Goal: Communication & Community: Answer question/provide support

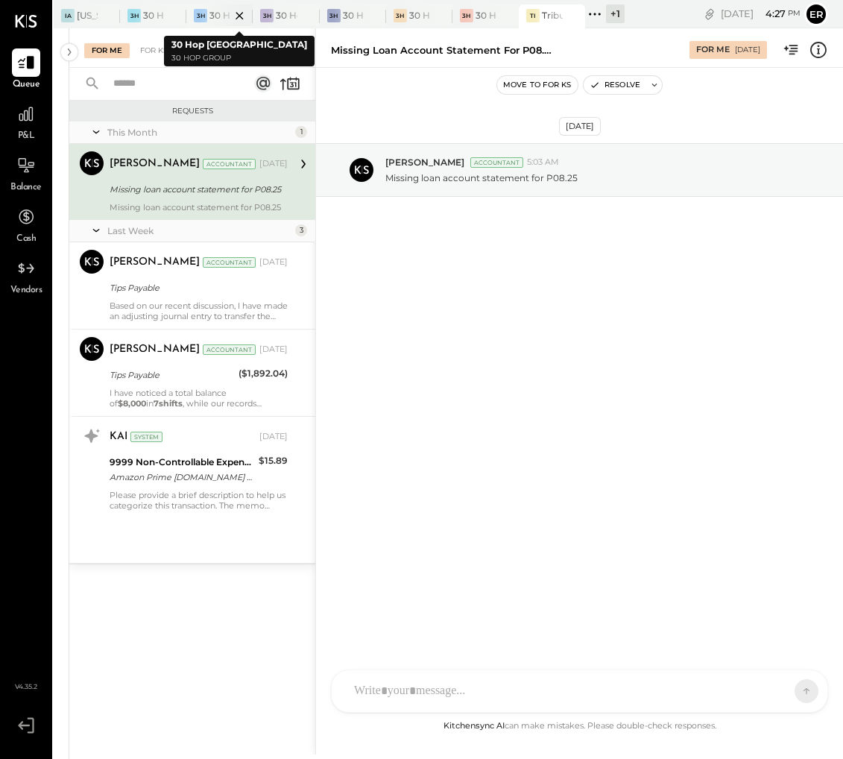
click at [214, 18] on div at bounding box center [226, 15] width 52 height 22
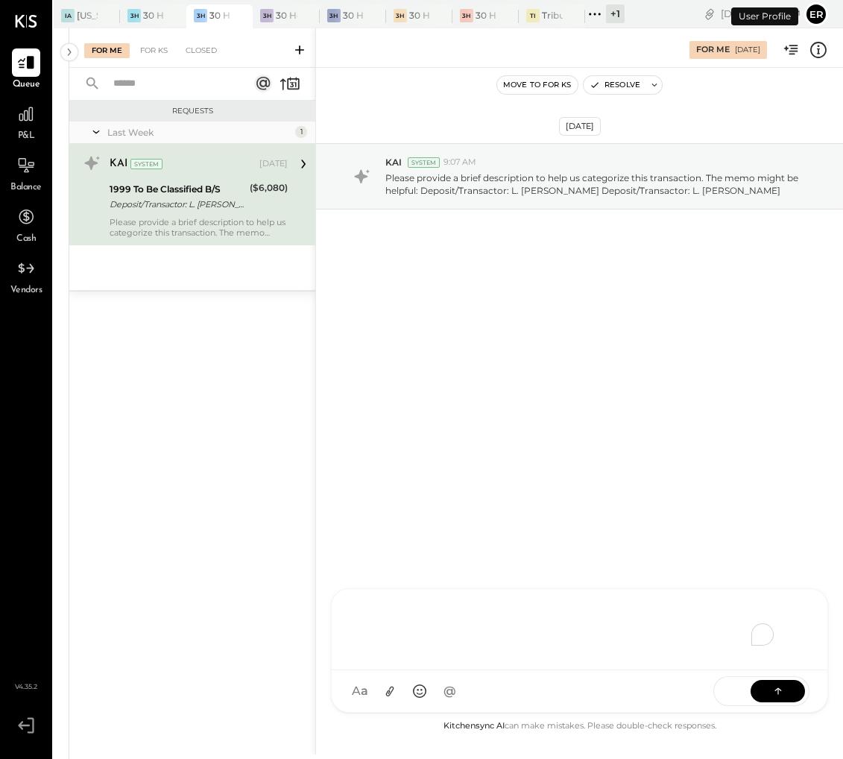
click at [482, 657] on div "To enrich screen reader interactions, please activate Accessibility in Grammarl…" at bounding box center [580, 628] width 466 height 60
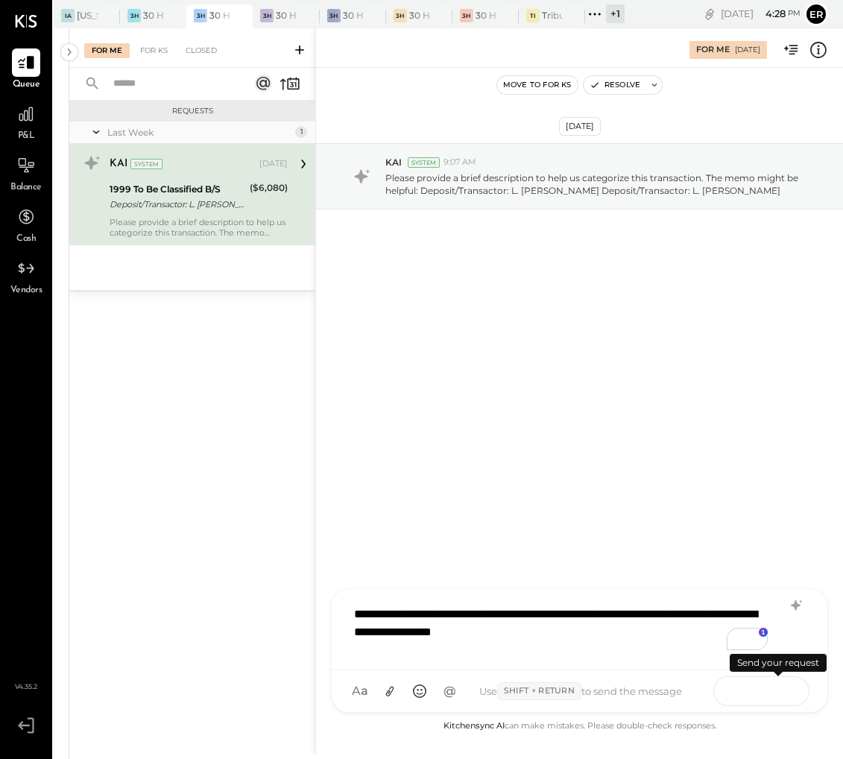
click at [778, 689] on icon at bounding box center [777, 690] width 1 height 6
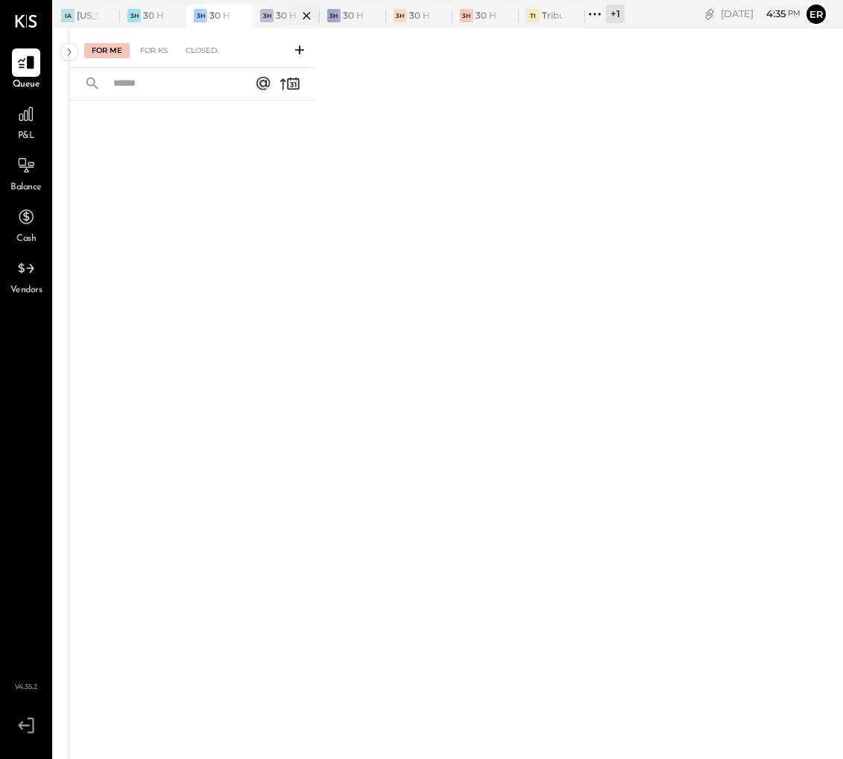
click at [282, 11] on div at bounding box center [294, 15] width 52 height 22
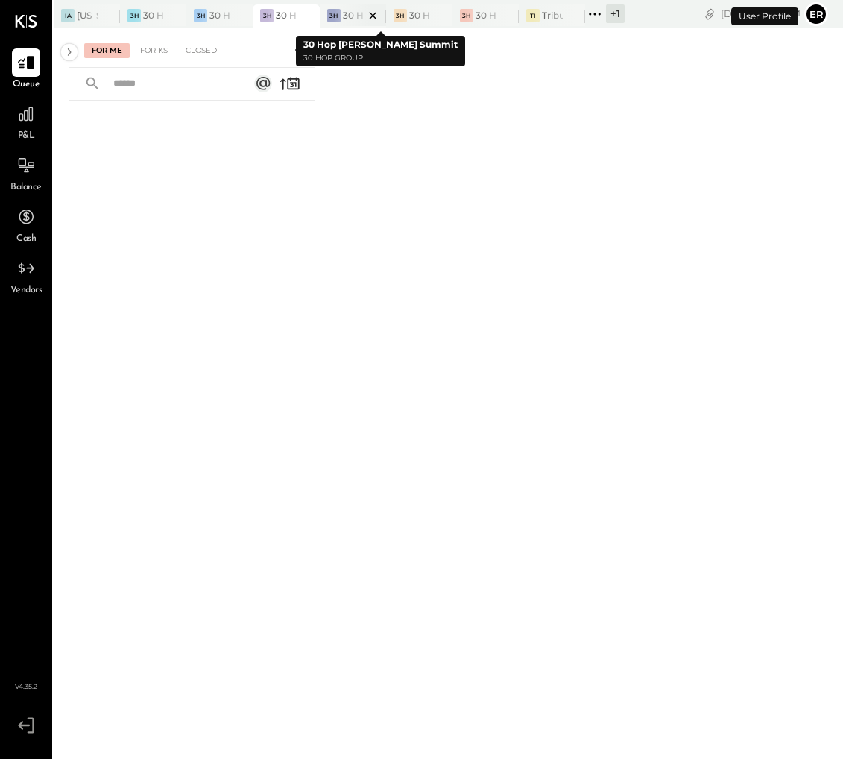
click at [344, 19] on div at bounding box center [360, 15] width 52 height 22
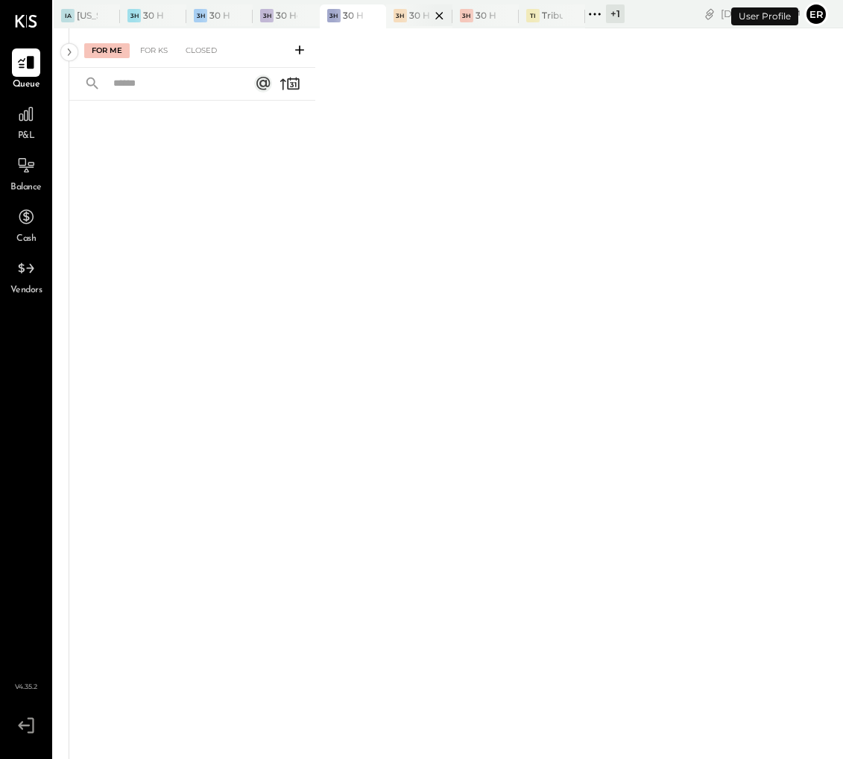
click at [414, 10] on div at bounding box center [426, 15] width 52 height 22
click at [476, 17] on div at bounding box center [493, 15] width 52 height 22
click at [542, 12] on div at bounding box center [559, 15] width 52 height 22
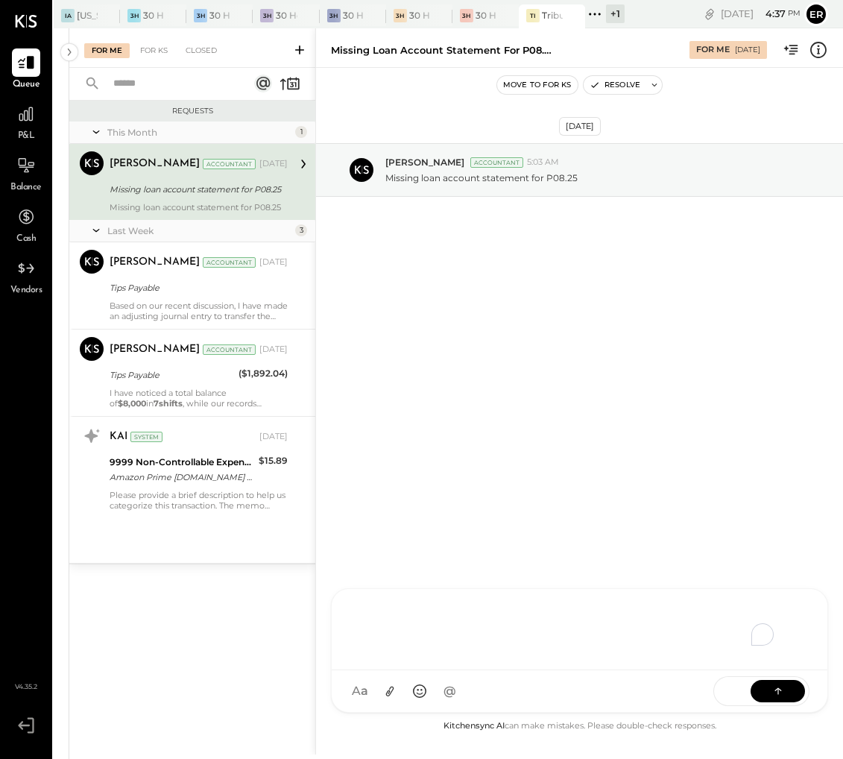
click at [449, 696] on div "AM [PERSON_NAME] [PERSON_NAME] AB [PERSON_NAME] AP [PERSON_NAME] DB [PERSON_NAM…" at bounding box center [579, 650] width 497 height 124
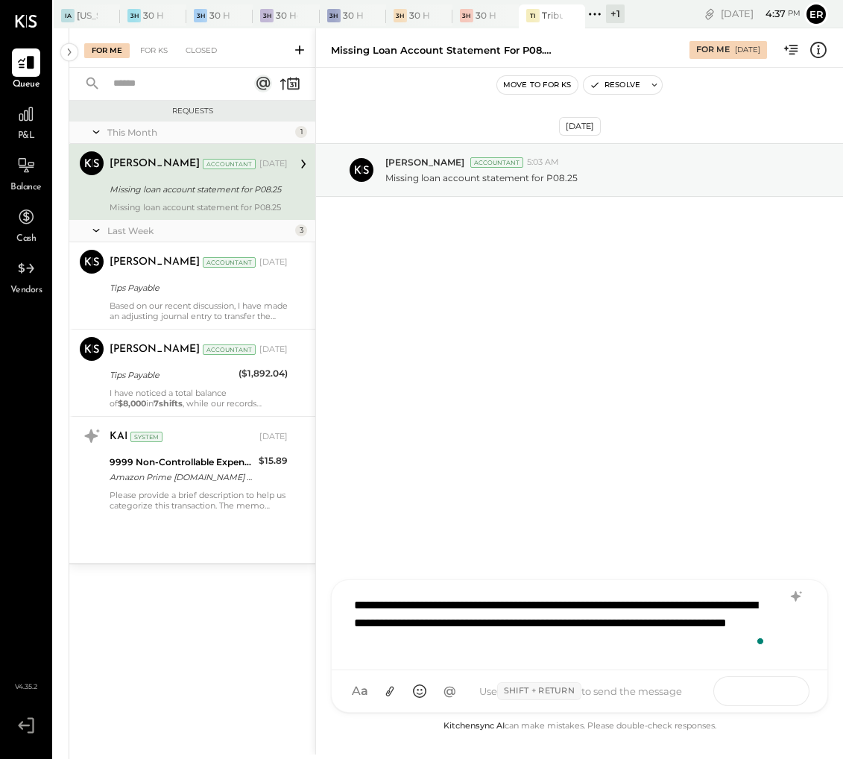
click at [793, 692] on button at bounding box center [777, 690] width 54 height 22
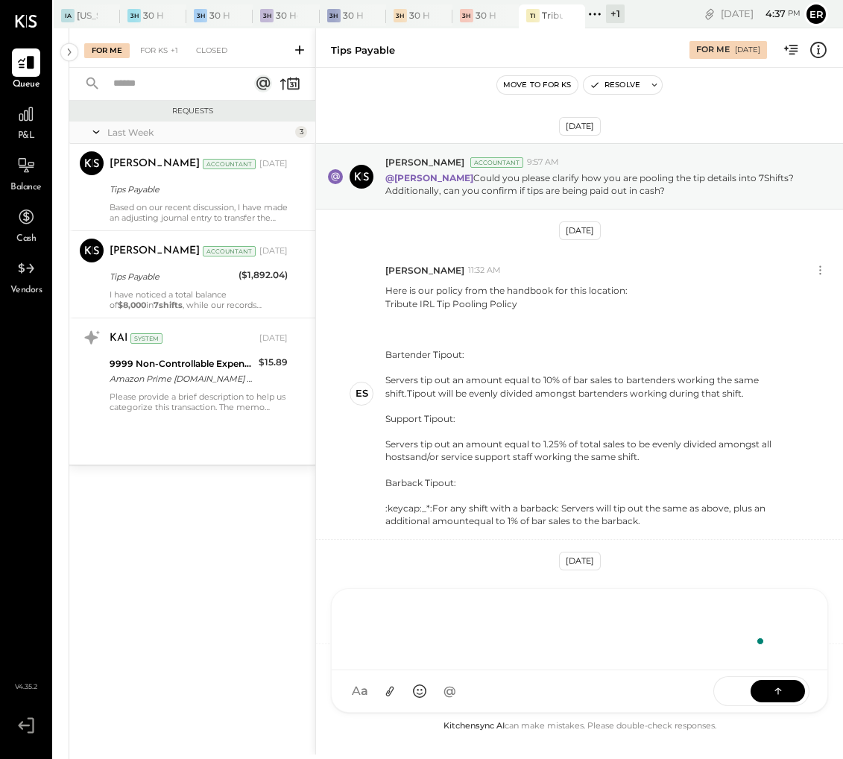
scroll to position [254, 0]
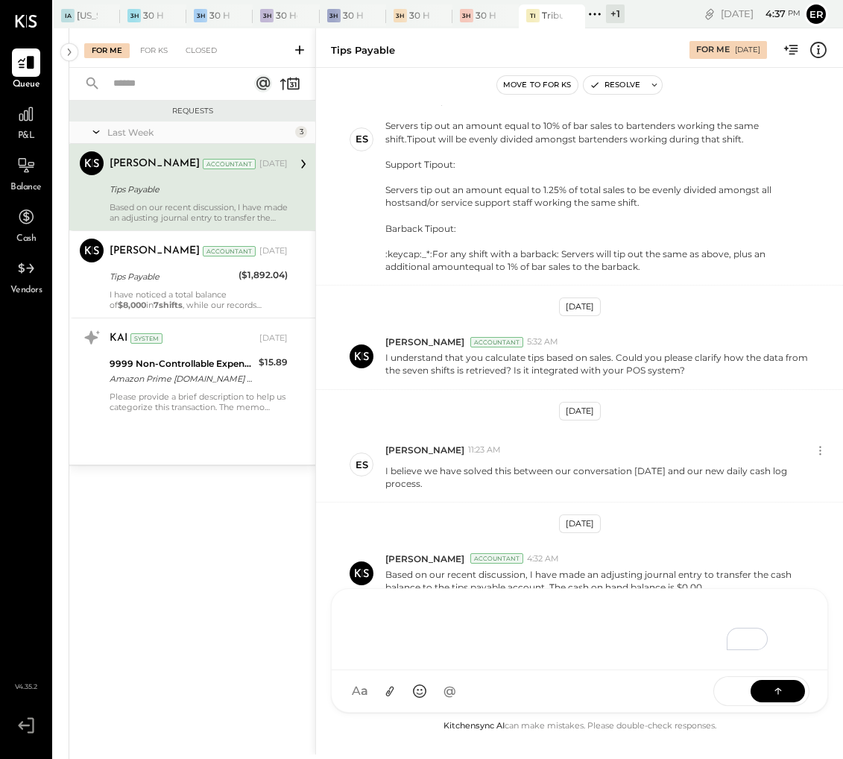
click at [570, 627] on div "To enrich screen reader interactions, please activate Accessibility in Grammarl…" at bounding box center [580, 628] width 466 height 60
click at [624, 85] on button "Resolve" at bounding box center [615, 85] width 63 height 18
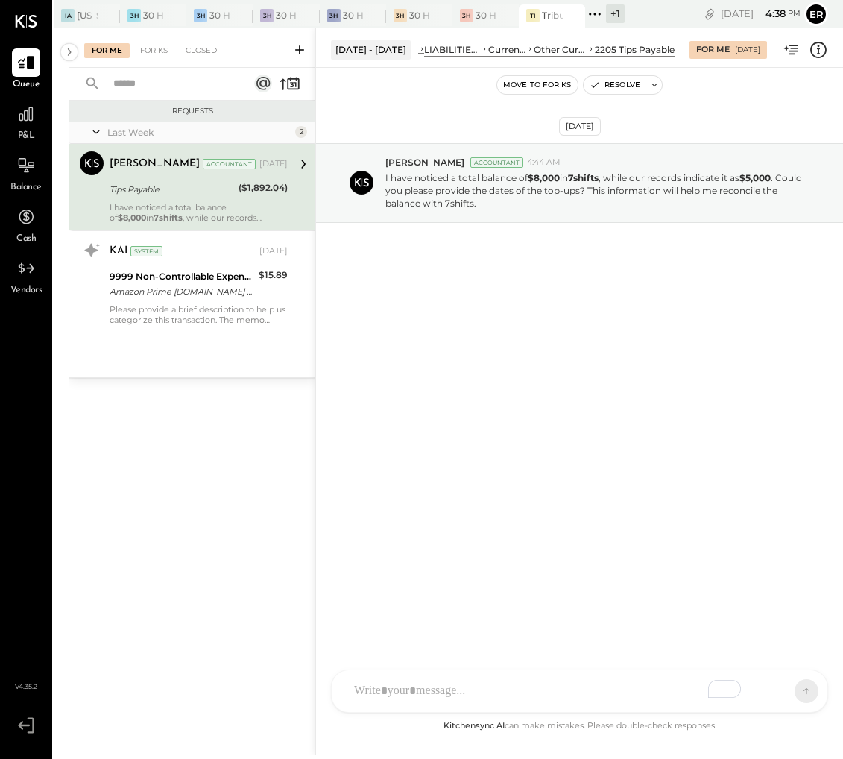
click at [488, 692] on div "AM [PERSON_NAME] [PERSON_NAME] AB [PERSON_NAME] AP [PERSON_NAME] DB [PERSON_NAM…" at bounding box center [579, 690] width 497 height 43
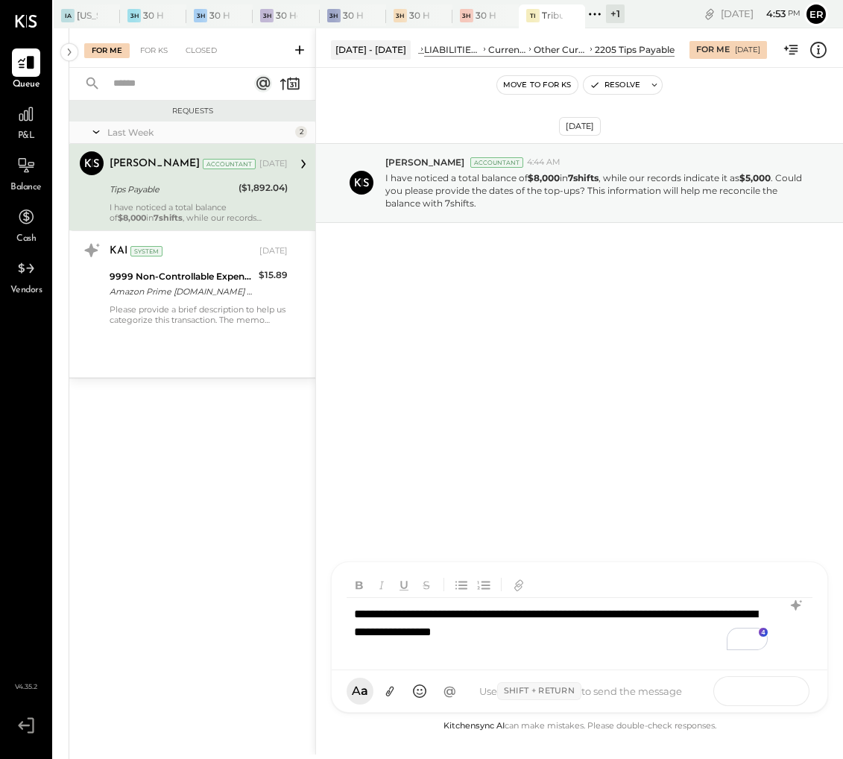
click at [782, 688] on icon at bounding box center [778, 690] width 15 height 15
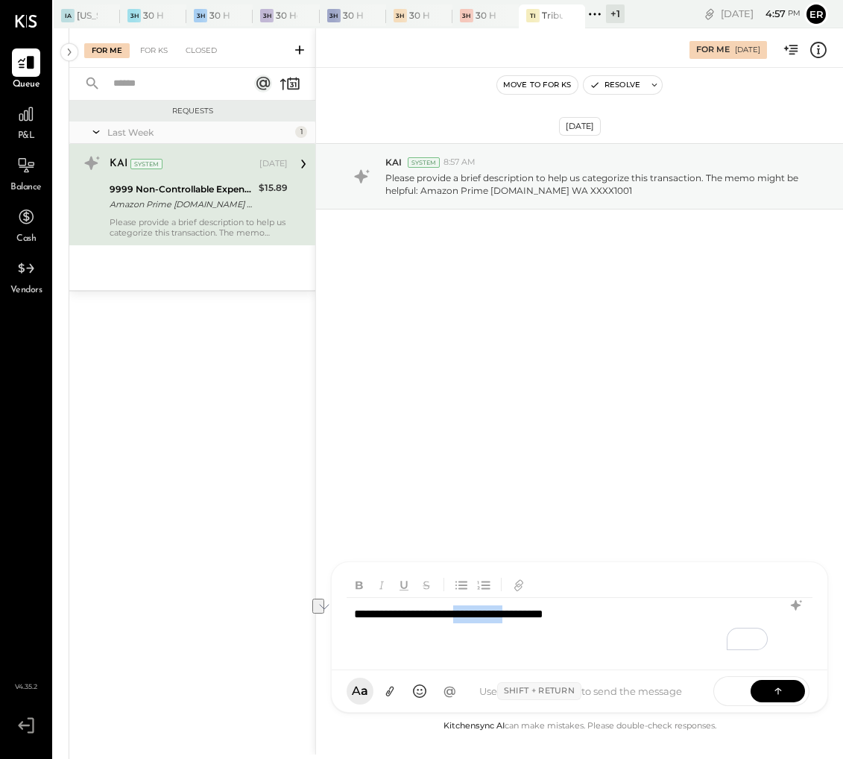
drag, startPoint x: 564, startPoint y: 616, endPoint x: 493, endPoint y: 619, distance: 70.9
click at [493, 619] on div "**********" at bounding box center [580, 628] width 466 height 60
click at [776, 690] on icon at bounding box center [778, 690] width 15 height 15
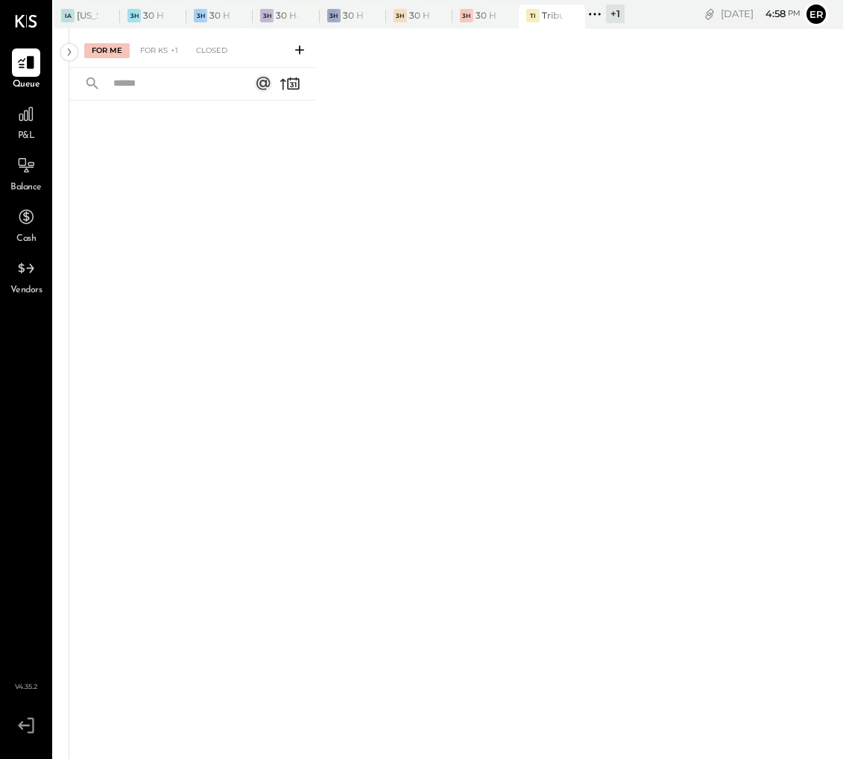
click at [611, 13] on div "+ 1" at bounding box center [615, 13] width 19 height 19
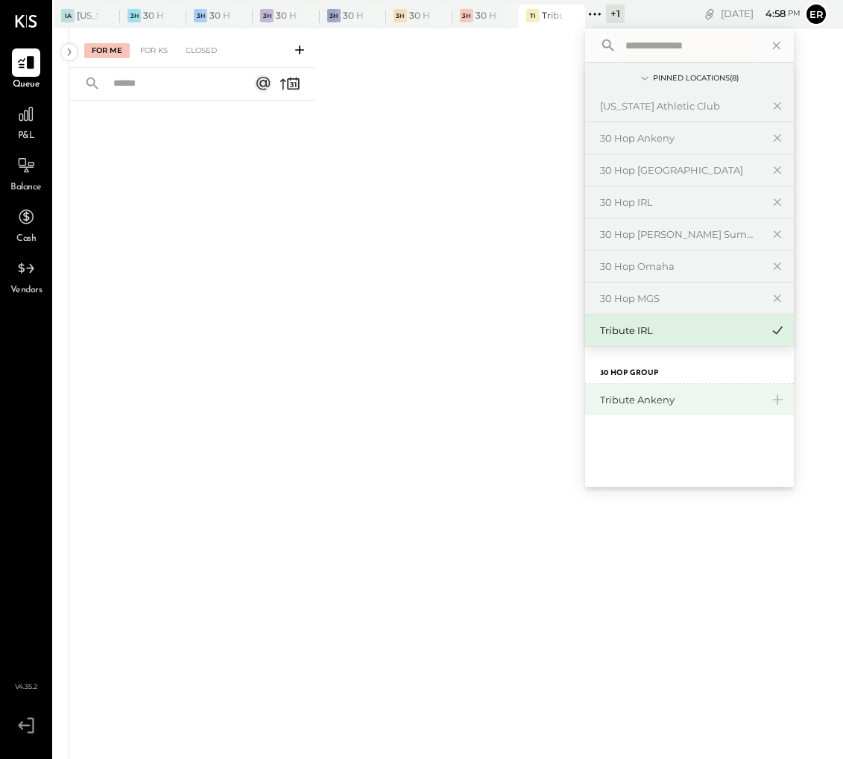
click at [670, 399] on div "Tribute Ankeny" at bounding box center [680, 400] width 161 height 14
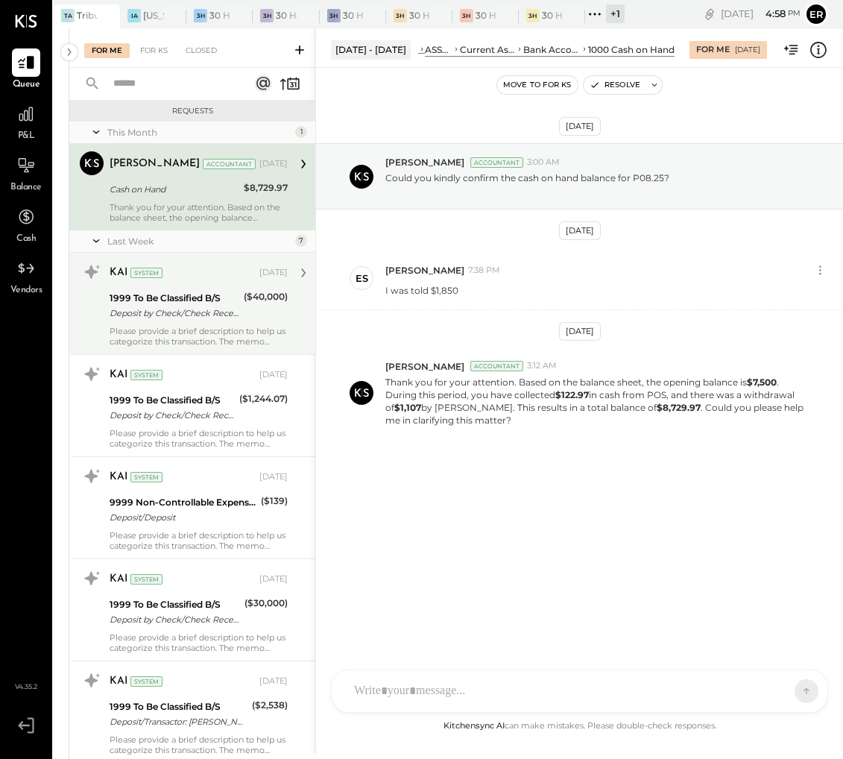
click at [183, 321] on div "1999 To Be Classified B/S Deposit by Check/Check Received Deposit by Check/Chec…" at bounding box center [175, 305] width 130 height 33
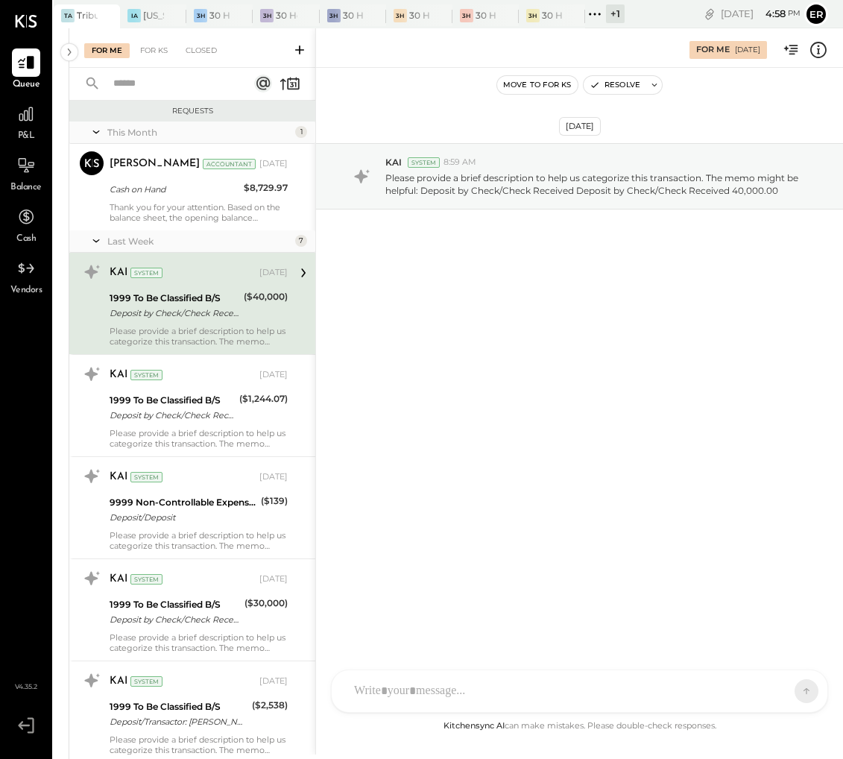
click at [453, 686] on div at bounding box center [566, 690] width 439 height 33
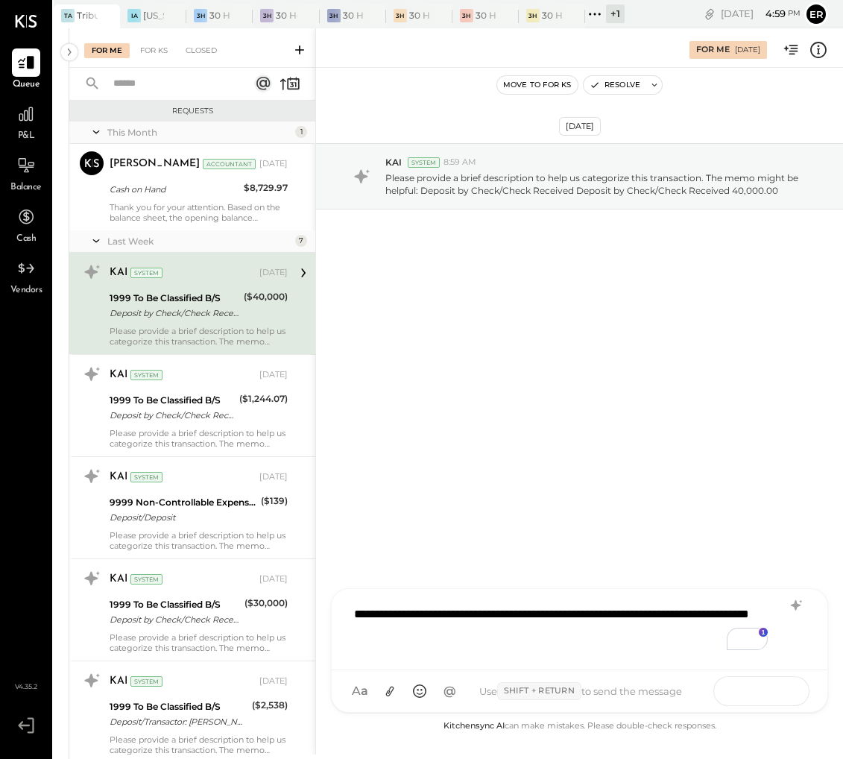
click at [788, 697] on button at bounding box center [777, 690] width 54 height 22
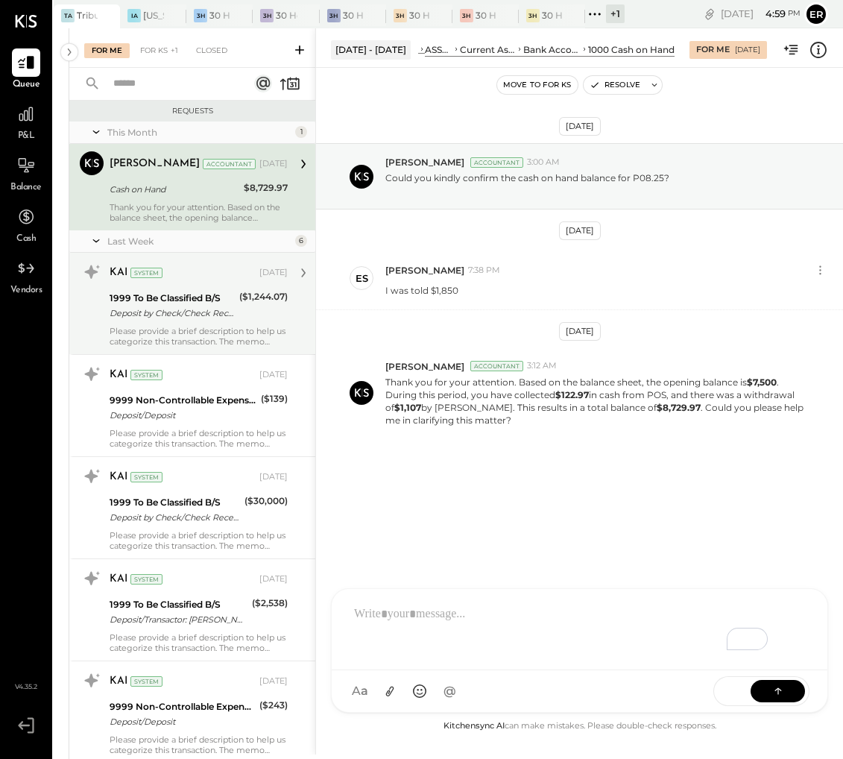
click at [183, 331] on div "Please provide a brief description to help us categorize this transaction. The …" at bounding box center [199, 336] width 178 height 21
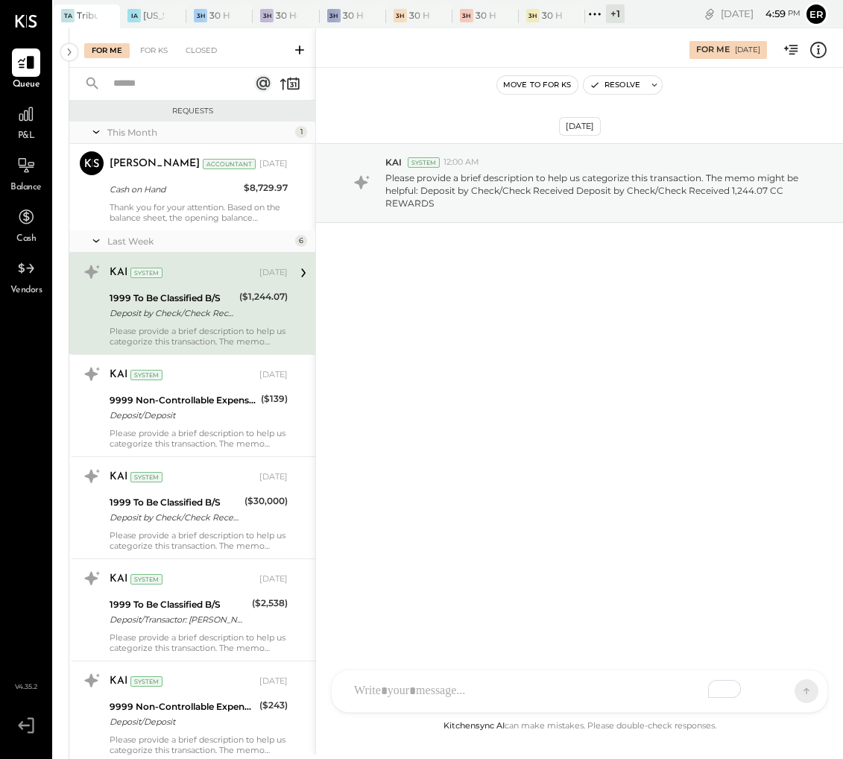
click at [491, 691] on div at bounding box center [580, 691] width 496 height 42
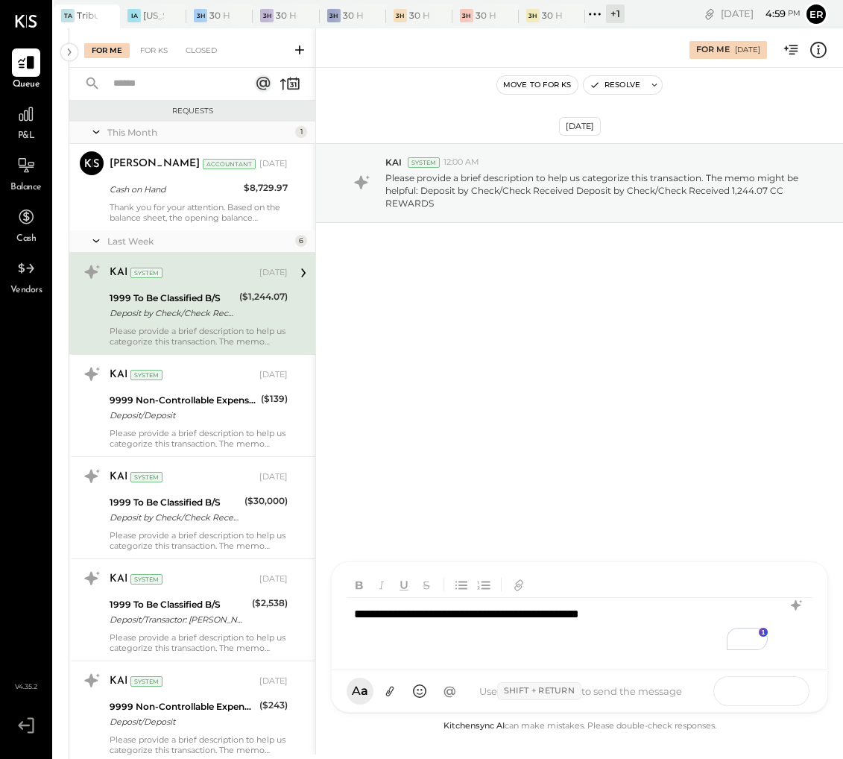
click at [765, 685] on button at bounding box center [777, 690] width 54 height 22
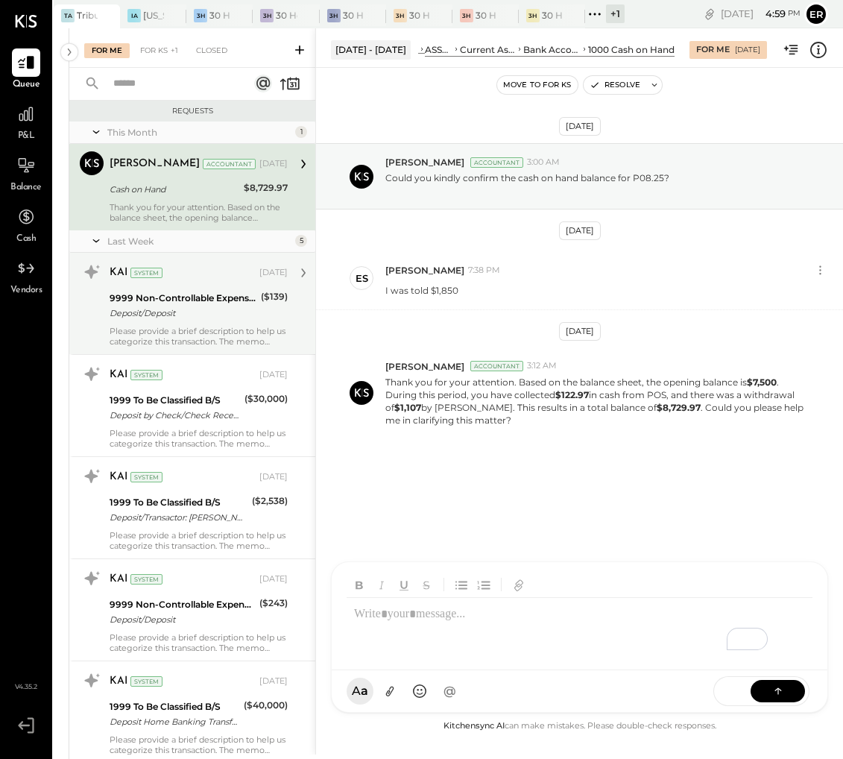
click at [242, 322] on div "KAI System [DATE] 9999 Non-Controllable Expenses:Other Income and Expenses:To B…" at bounding box center [199, 303] width 178 height 86
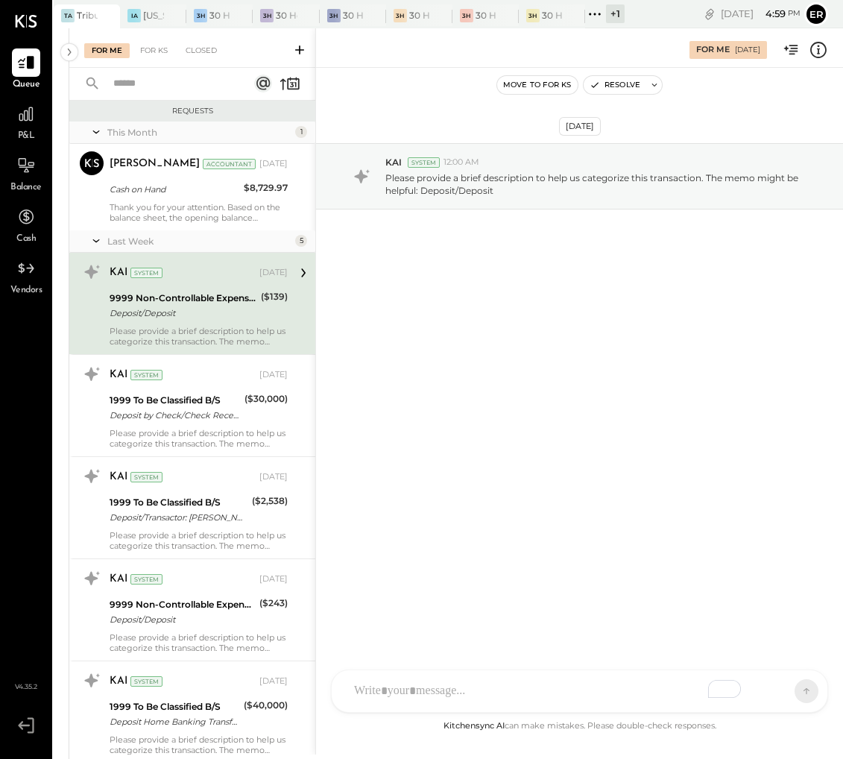
click at [505, 686] on div "To enrich screen reader interactions, please activate Accessibility in Grammarl…" at bounding box center [566, 690] width 439 height 33
click at [778, 690] on icon at bounding box center [777, 690] width 1 height 6
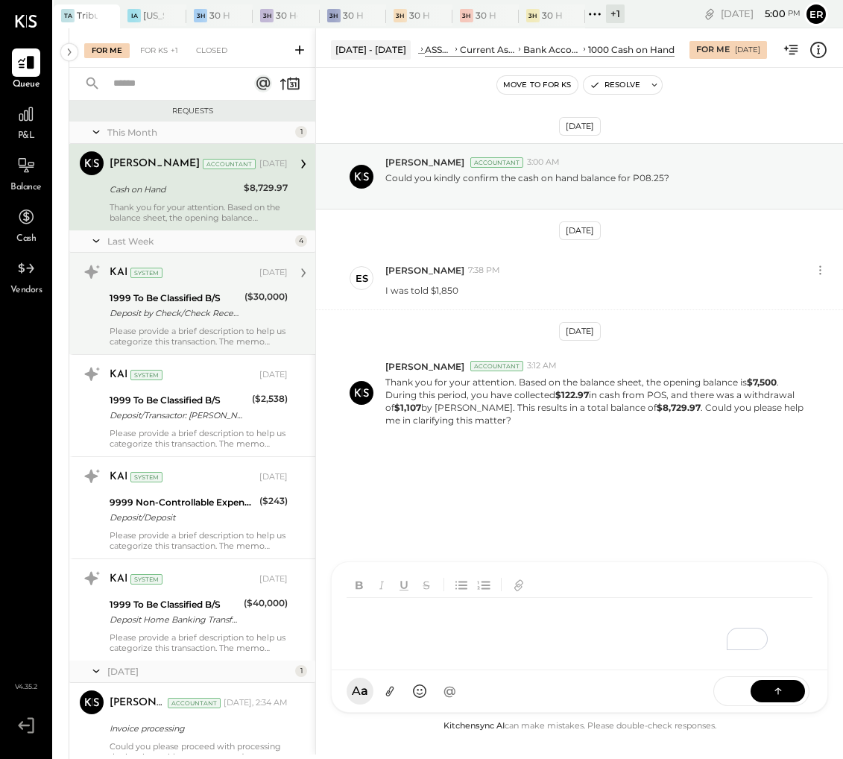
click at [205, 309] on div "Deposit by Check/Check Received Deposit by Check/Check Received 30,000.00" at bounding box center [175, 313] width 130 height 15
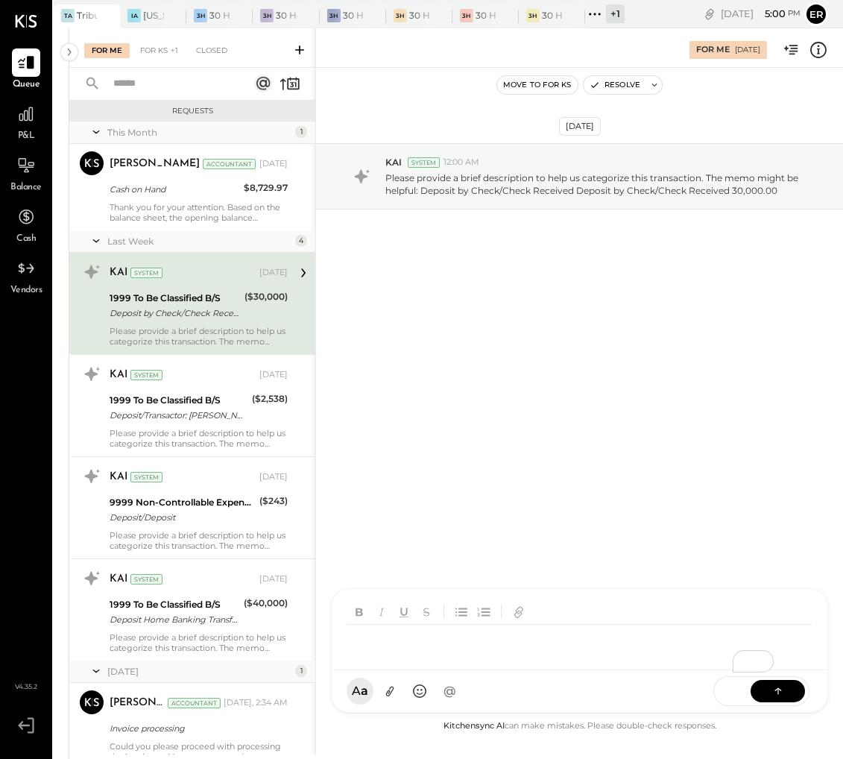
click at [499, 695] on div "AM [PERSON_NAME] [PERSON_NAME] [PERSON_NAME] [PERSON_NAME] SF [PERSON_NAME] ES …" at bounding box center [579, 650] width 497 height 124
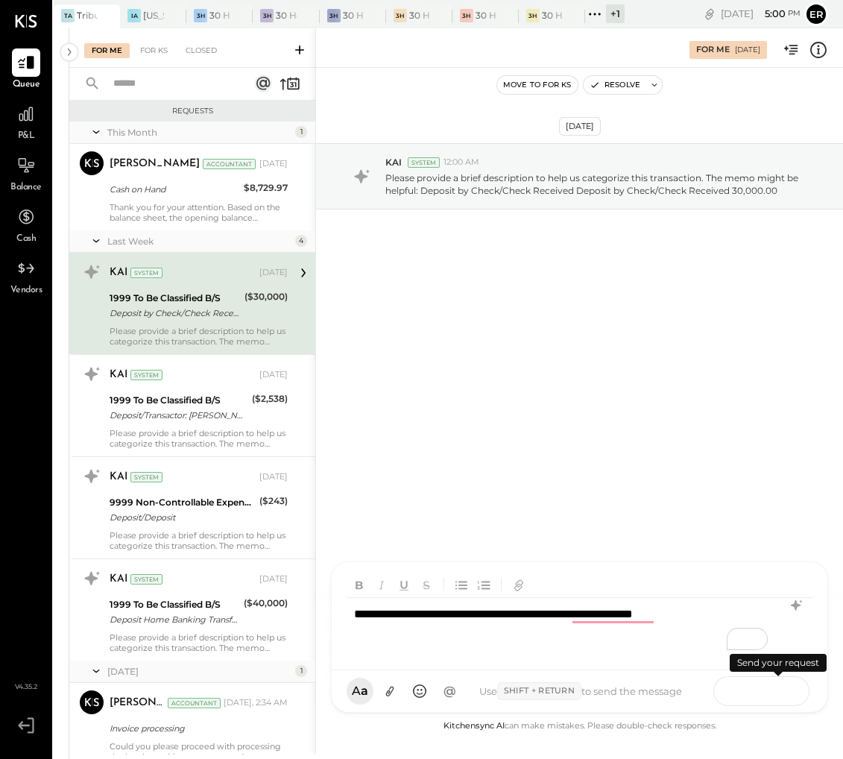
click at [777, 690] on icon at bounding box center [778, 690] width 15 height 15
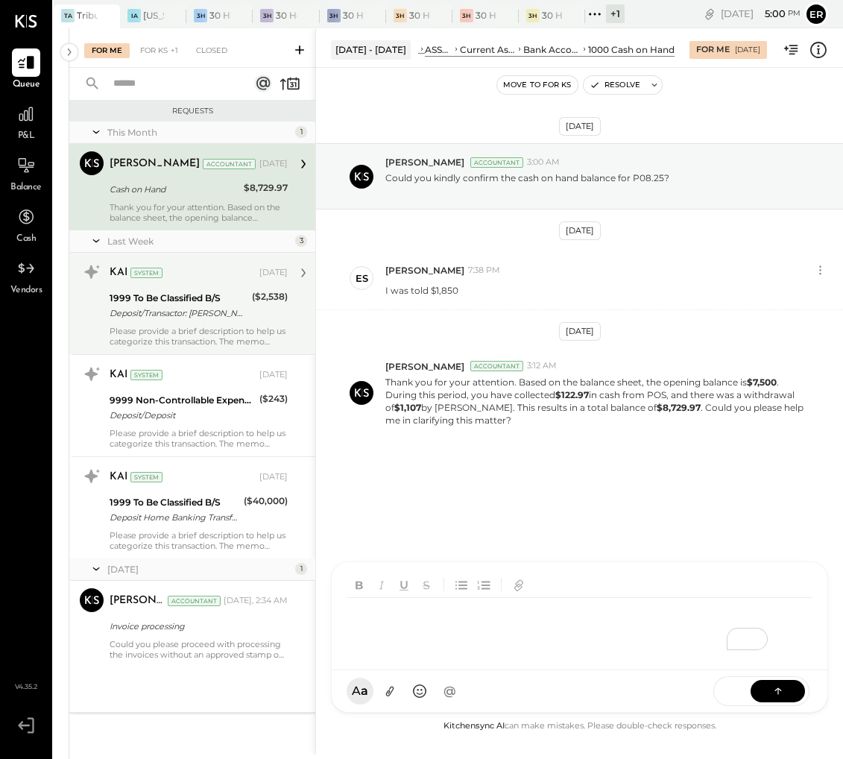
click at [183, 315] on div "Deposit/Transactor: [PERSON_NAME]" at bounding box center [179, 313] width 138 height 15
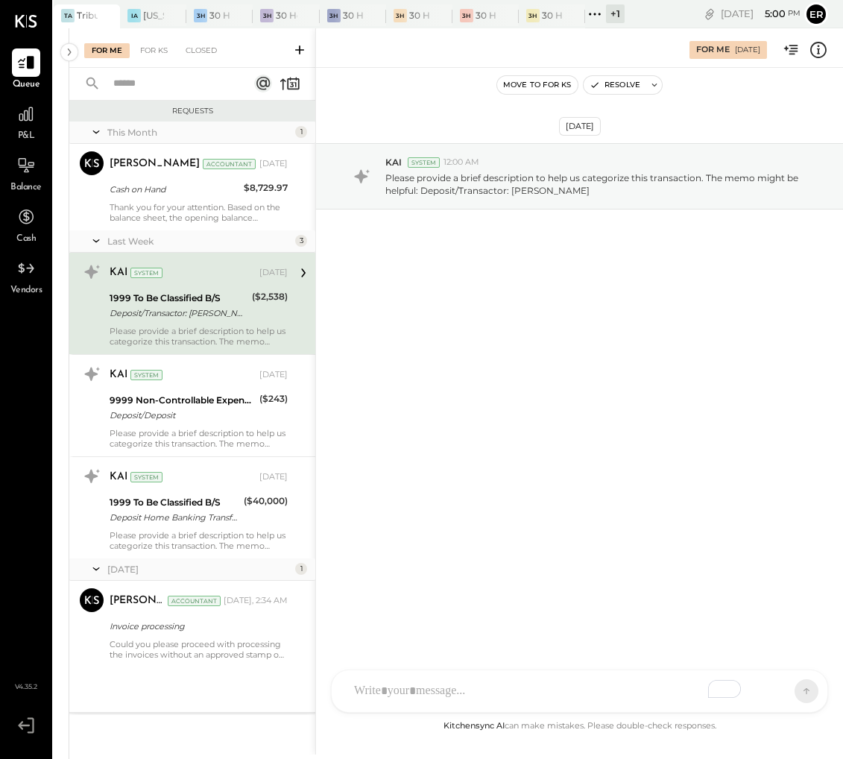
click at [471, 683] on div "To enrich screen reader interactions, please activate Accessibility in Grammarl…" at bounding box center [566, 690] width 439 height 33
click at [791, 683] on button at bounding box center [777, 690] width 54 height 22
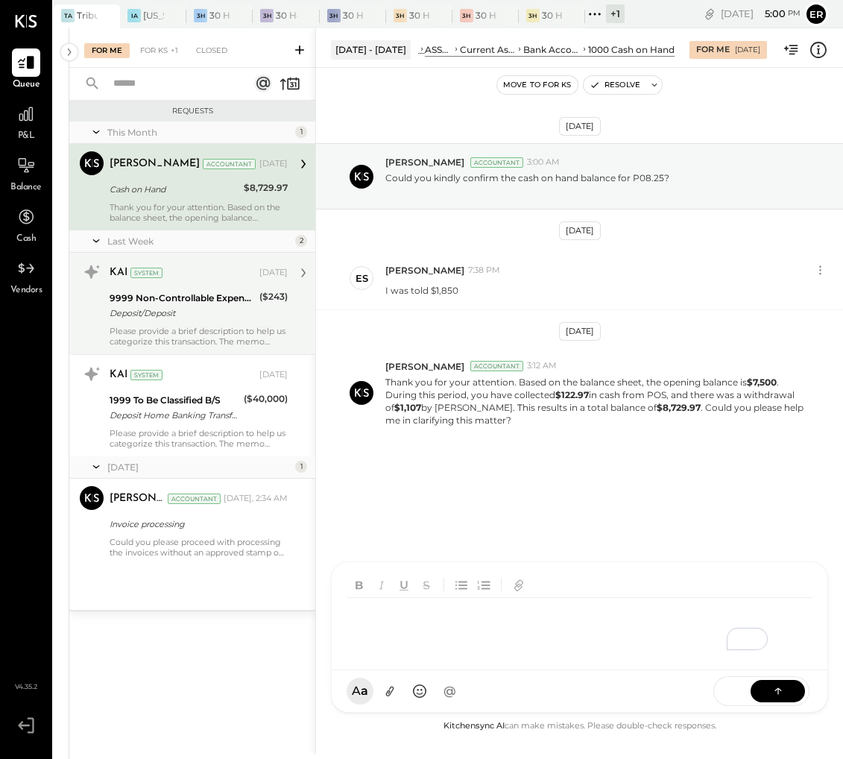
click at [273, 303] on div "($243)" at bounding box center [273, 296] width 28 height 15
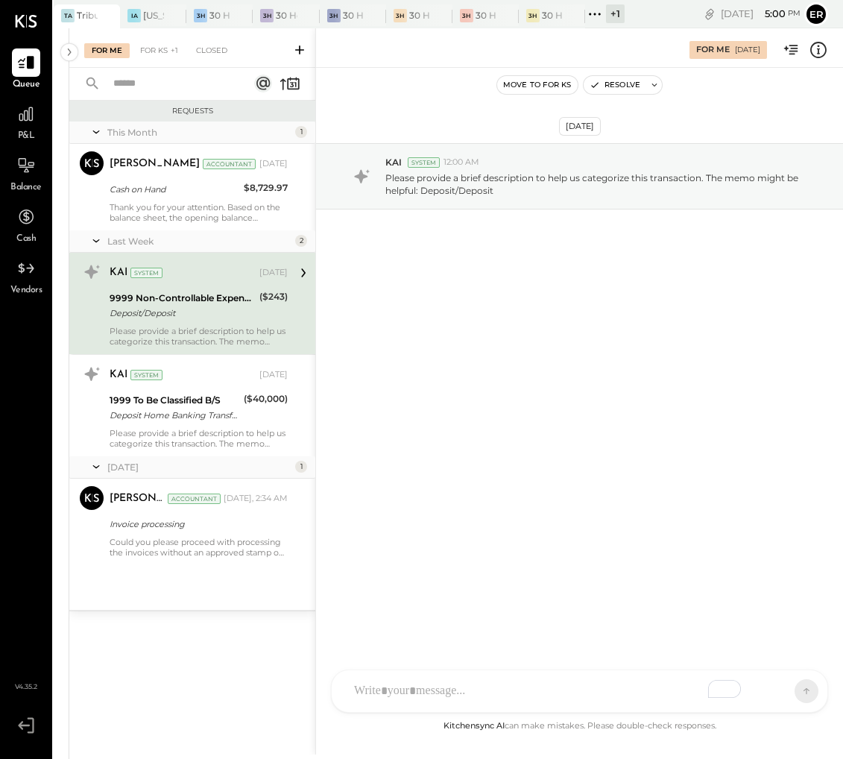
click at [513, 689] on div "AM [PERSON_NAME] [PERSON_NAME] [PERSON_NAME] [PERSON_NAME] SF [PERSON_NAME] ES …" at bounding box center [579, 690] width 497 height 43
click at [776, 690] on icon at bounding box center [778, 690] width 15 height 15
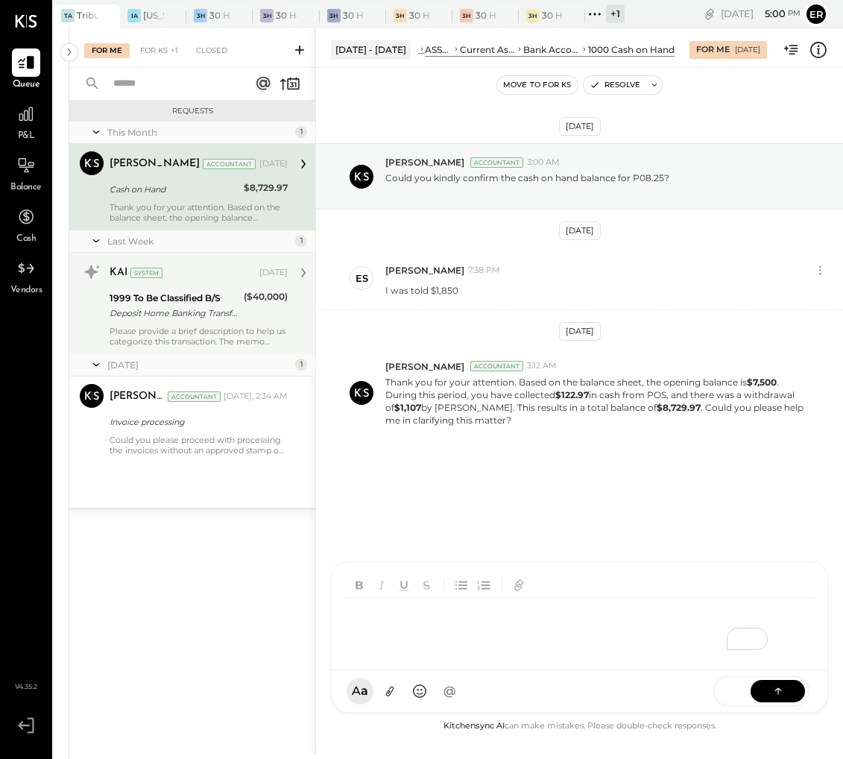
click at [276, 317] on div "($40,000)" at bounding box center [266, 305] width 44 height 33
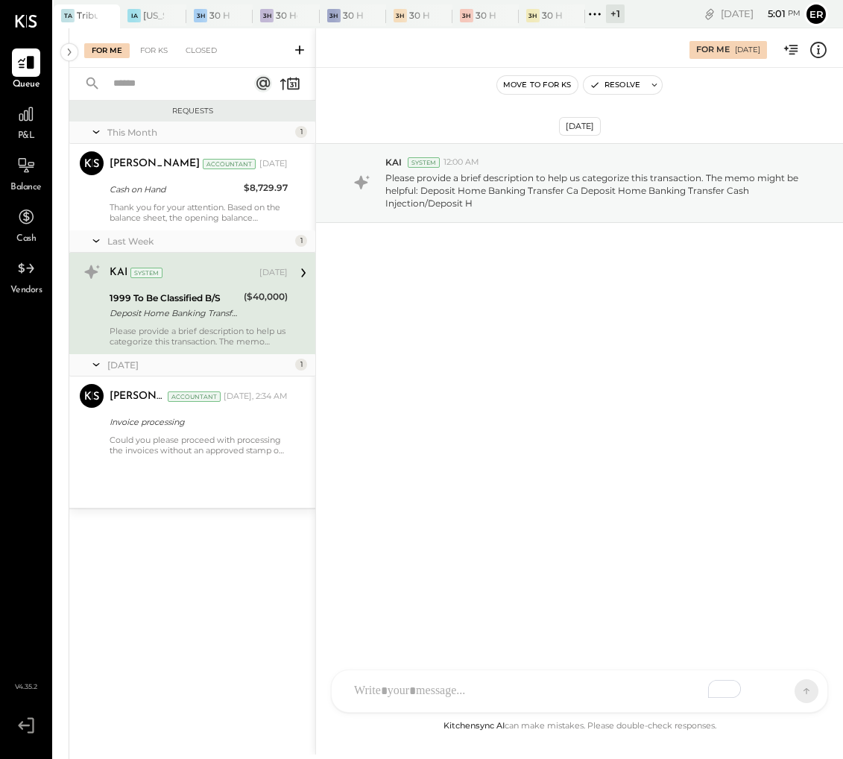
click at [545, 689] on div "To enrich screen reader interactions, please activate Accessibility in Grammarl…" at bounding box center [566, 690] width 439 height 33
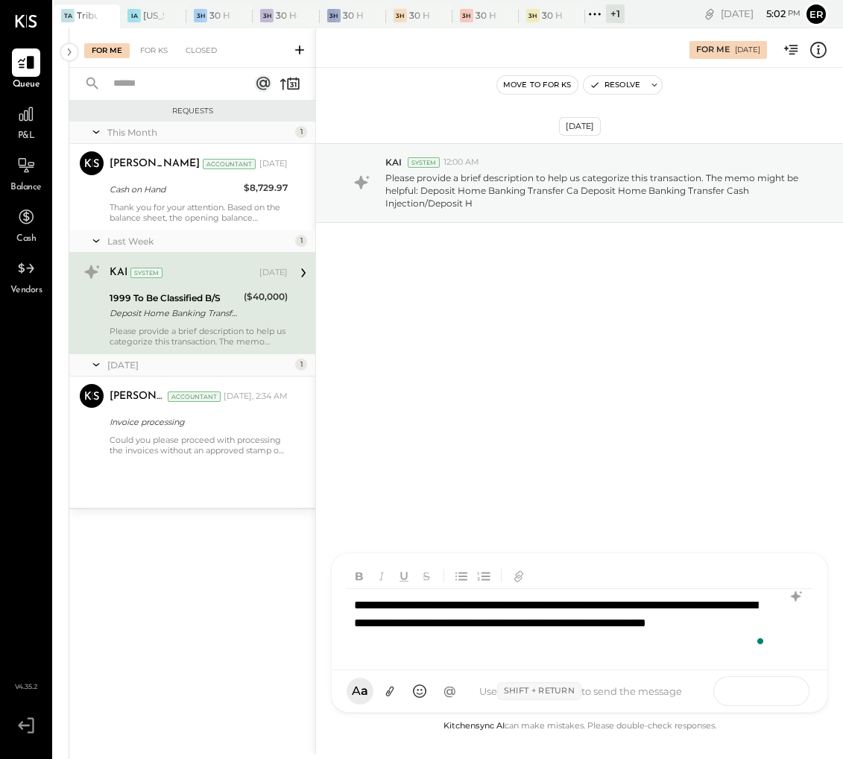
click at [794, 690] on button at bounding box center [777, 690] width 54 height 22
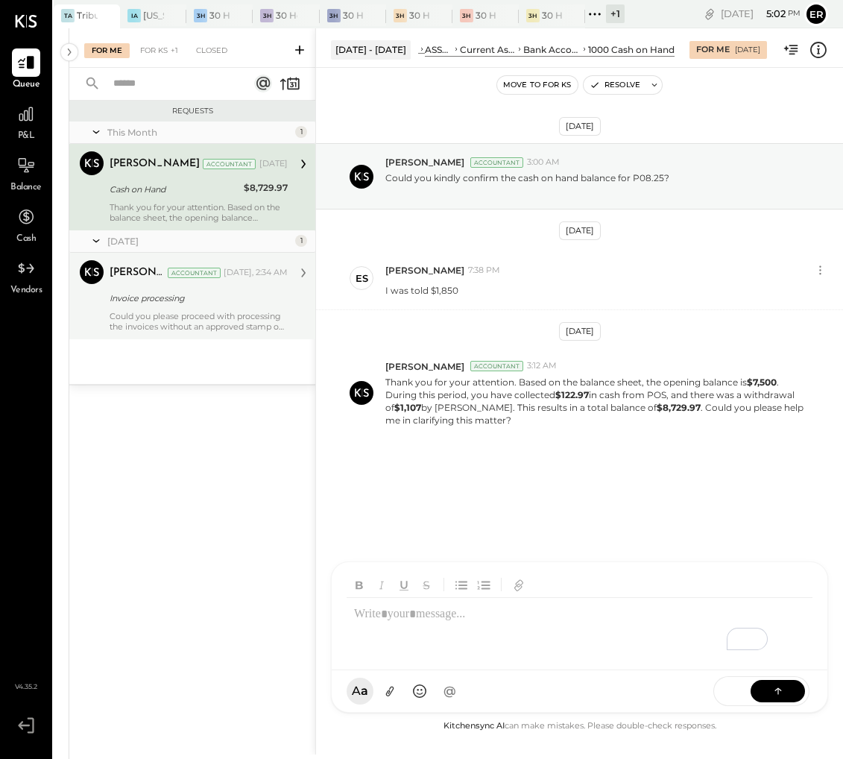
click at [253, 323] on p "Could you please proceed with processing the invoices without an approved stamp…" at bounding box center [199, 321] width 178 height 21
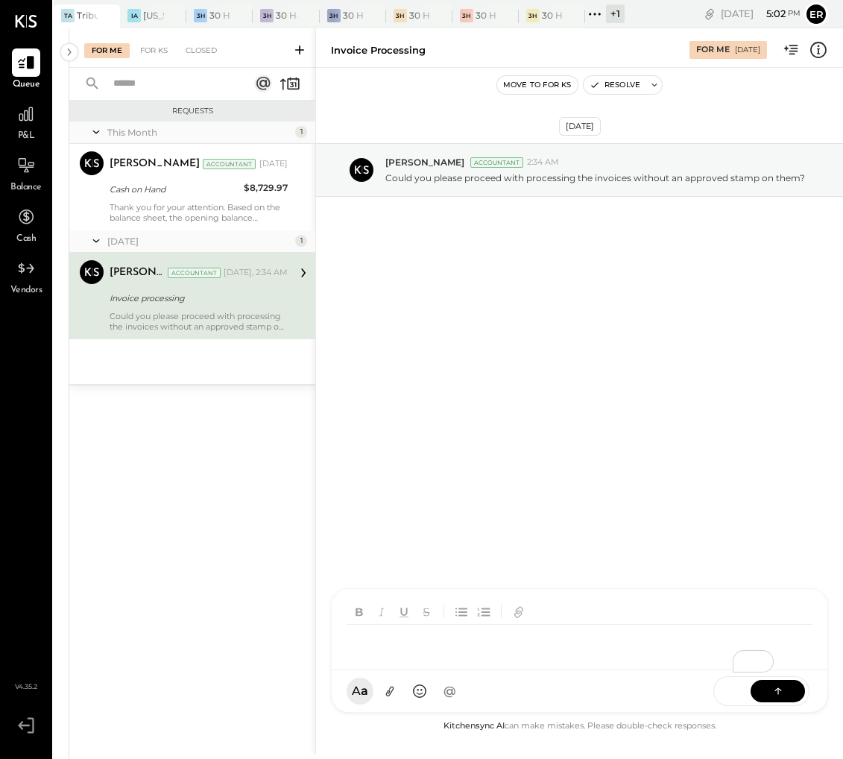
click at [513, 694] on div "AM [PERSON_NAME] [PERSON_NAME] [PERSON_NAME] [PERSON_NAME] SF [PERSON_NAME] ES …" at bounding box center [579, 650] width 497 height 124
click at [784, 688] on icon at bounding box center [778, 690] width 15 height 15
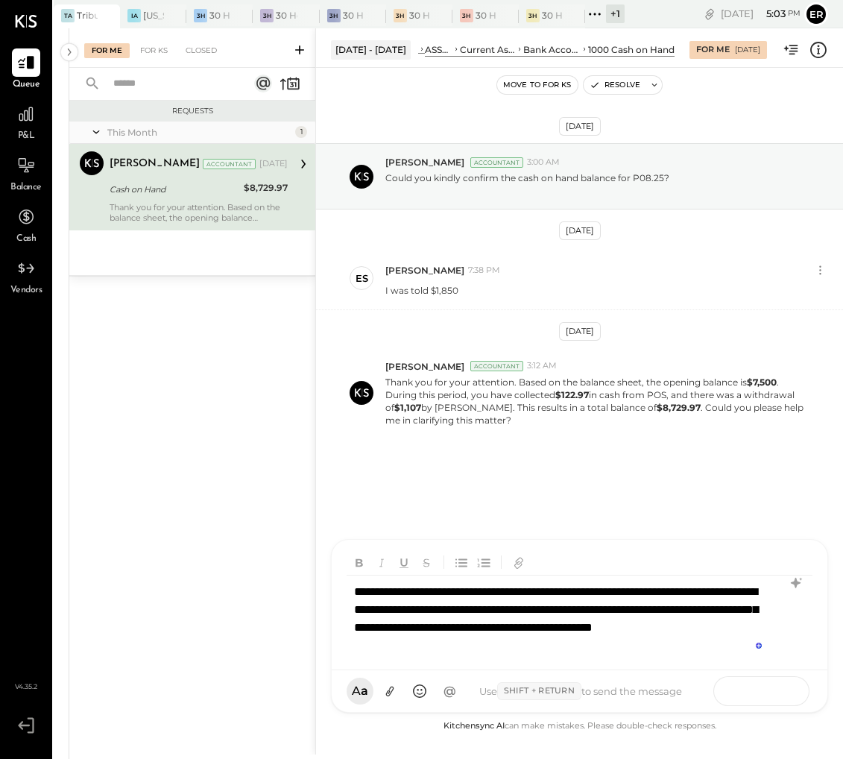
click at [768, 683] on button at bounding box center [777, 690] width 54 height 22
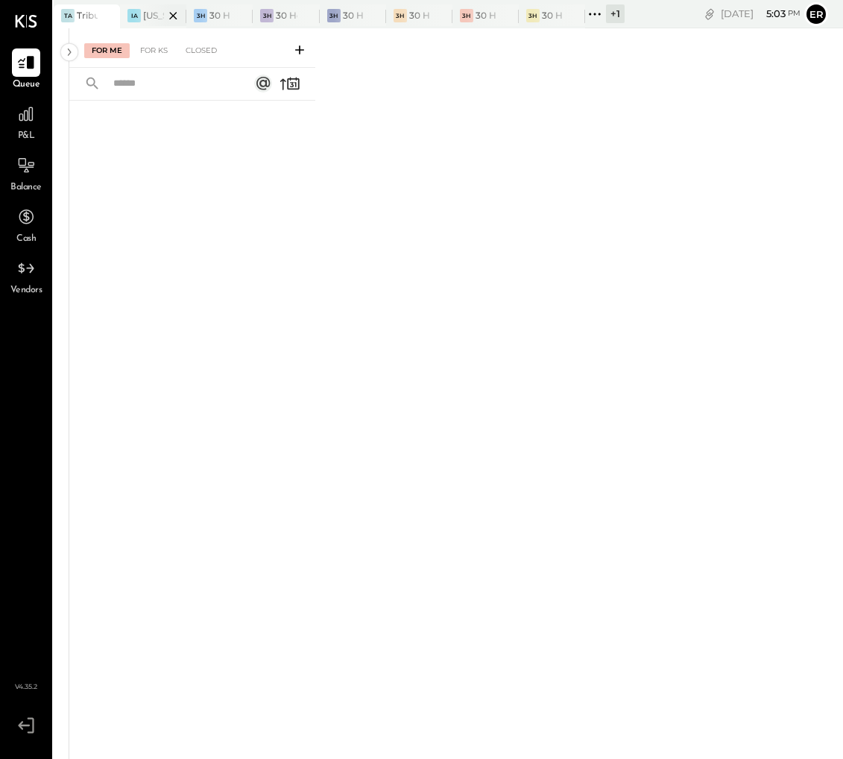
click at [151, 14] on div at bounding box center [160, 15] width 52 height 22
click at [217, 16] on div at bounding box center [226, 15] width 52 height 22
click at [269, 14] on div at bounding box center [294, 15] width 52 height 22
click at [350, 12] on div at bounding box center [360, 15] width 52 height 22
click at [397, 19] on div "3H" at bounding box center [399, 15] width 13 height 13
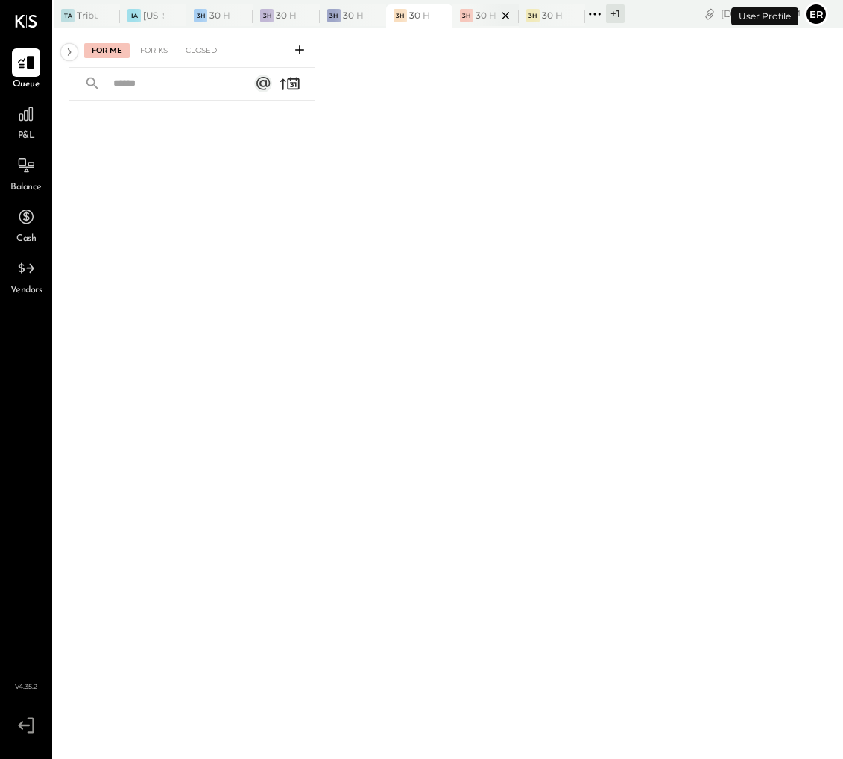
click at [473, 15] on div at bounding box center [493, 15] width 52 height 22
click at [554, 21] on div at bounding box center [559, 15] width 52 height 22
